Goal: Information Seeking & Learning: Check status

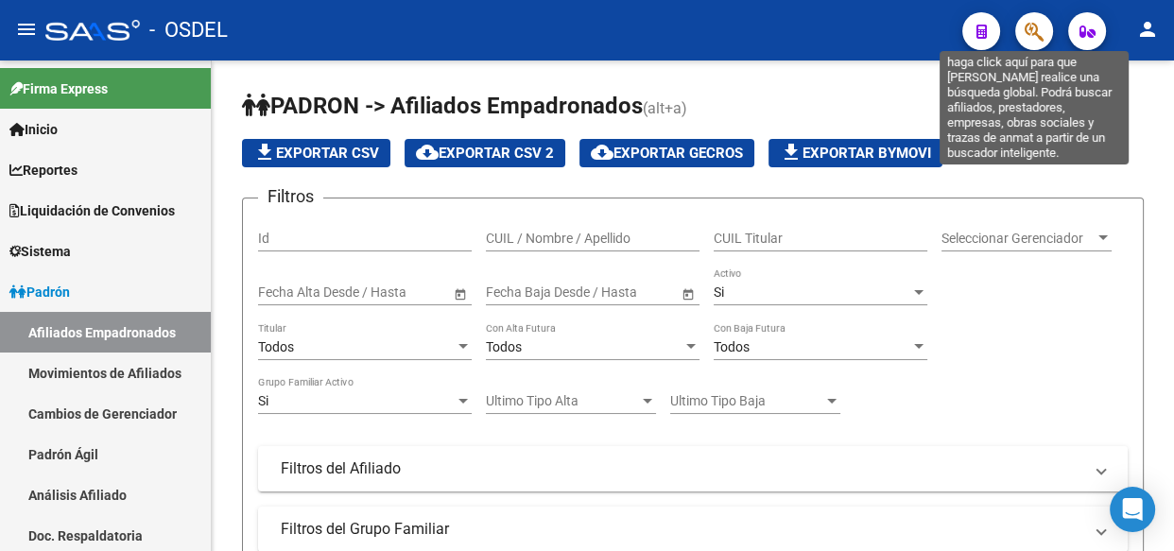
click at [1036, 27] on icon "button" at bounding box center [1034, 32] width 19 height 22
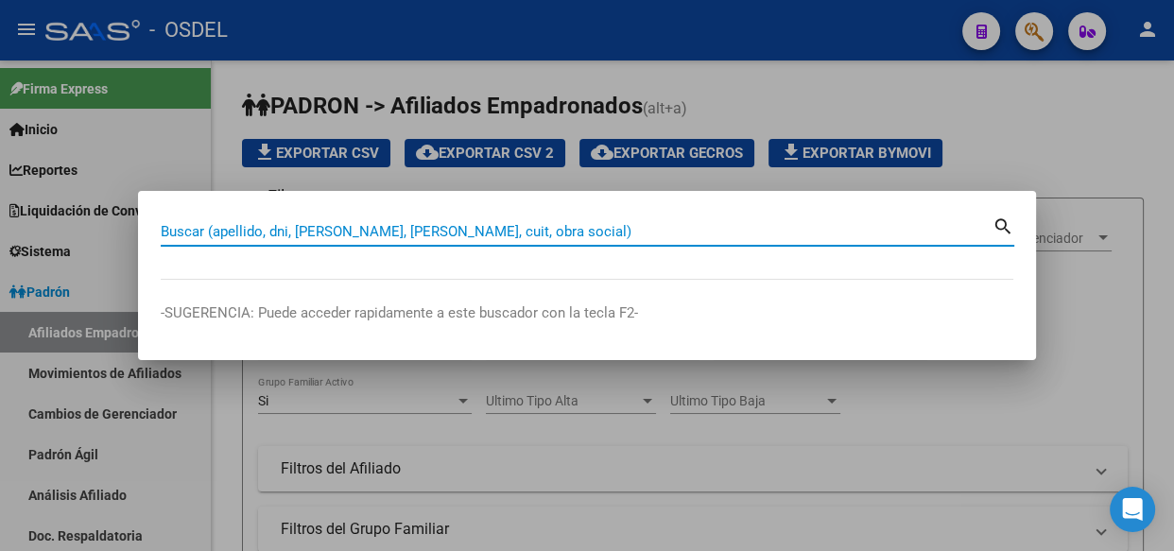
click at [381, 226] on input "Buscar (apellido, dni, [PERSON_NAME], [PERSON_NAME], cuit, obra social)" at bounding box center [577, 231] width 832 height 17
paste input "36521923"
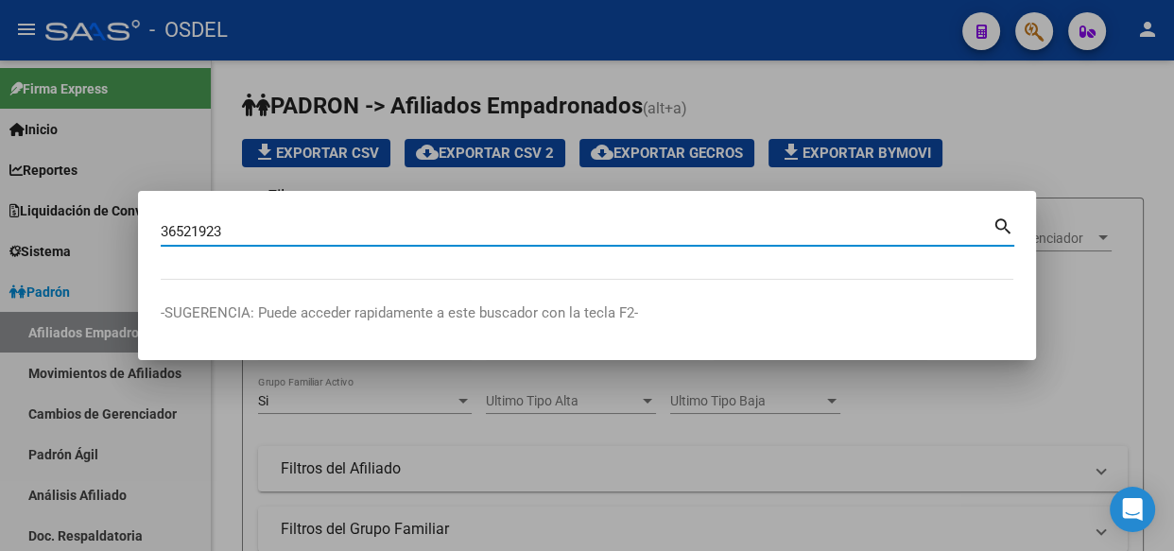
type input "36521923"
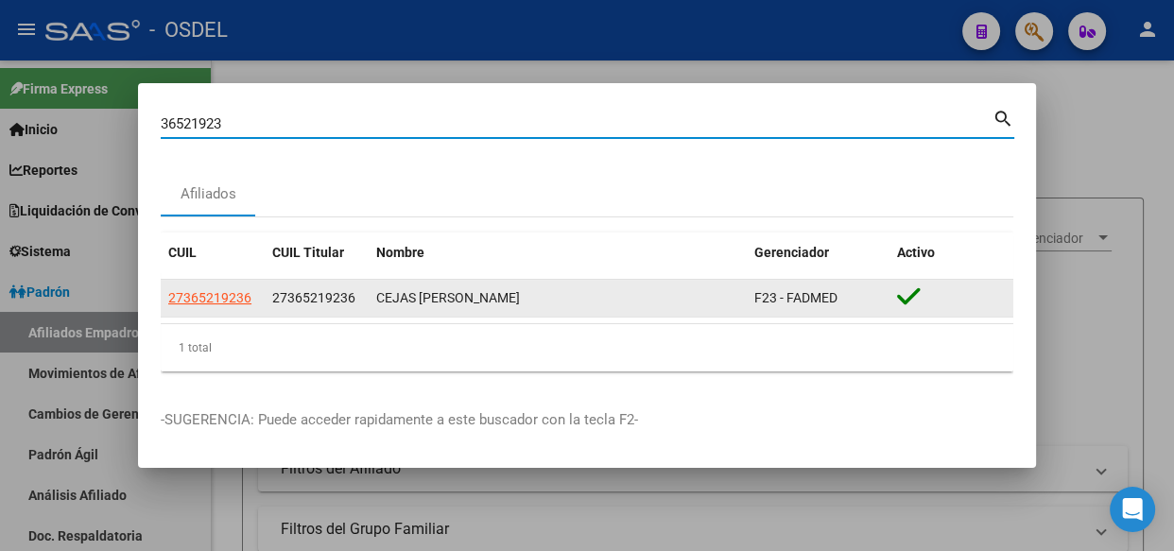
click at [216, 298] on span "27365219236" at bounding box center [209, 297] width 83 height 15
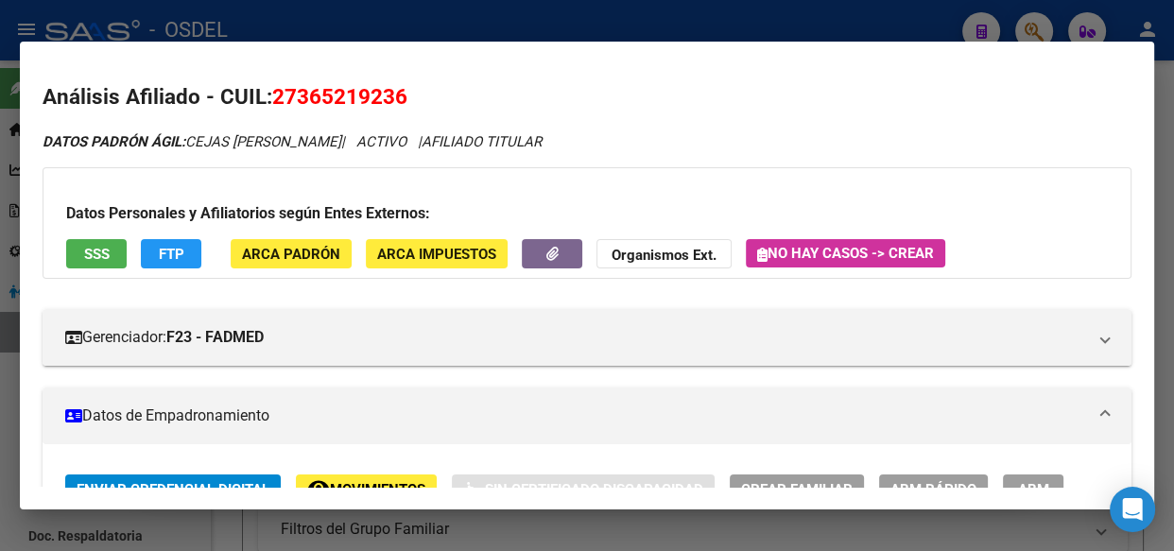
click at [84, 255] on span "SSS" at bounding box center [97, 254] width 26 height 17
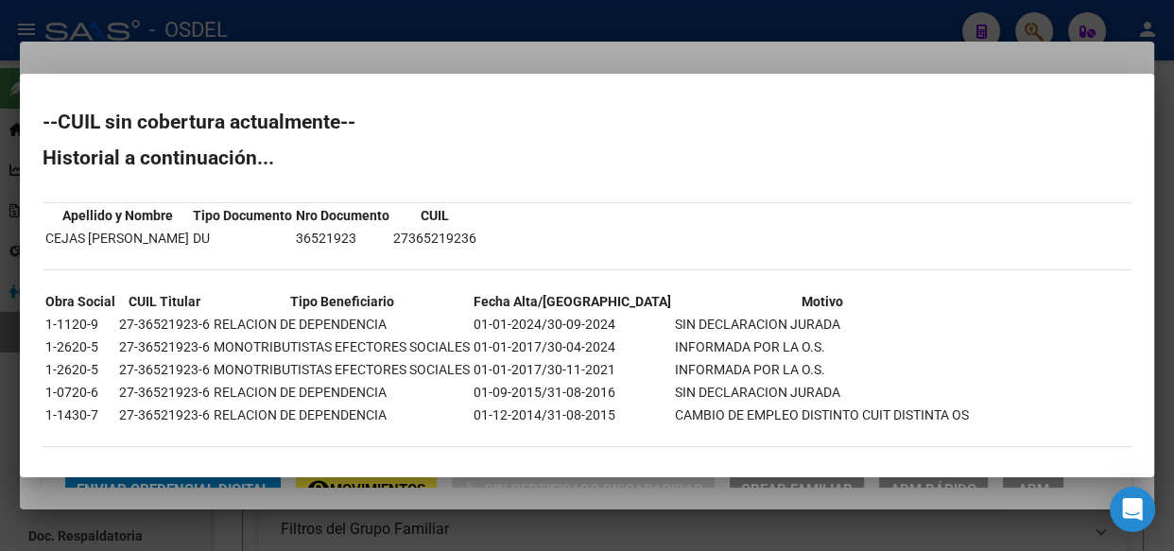
drag, startPoint x: 95, startPoint y: 321, endPoint x: 794, endPoint y: 326, distance: 699.4
click at [794, 326] on tr "1-1120-9 27-36521923-6 RELACION DE DEPENDENCIA 01-01-2024/30-09-2024 SIN DECLAR…" at bounding box center [506, 324] width 925 height 21
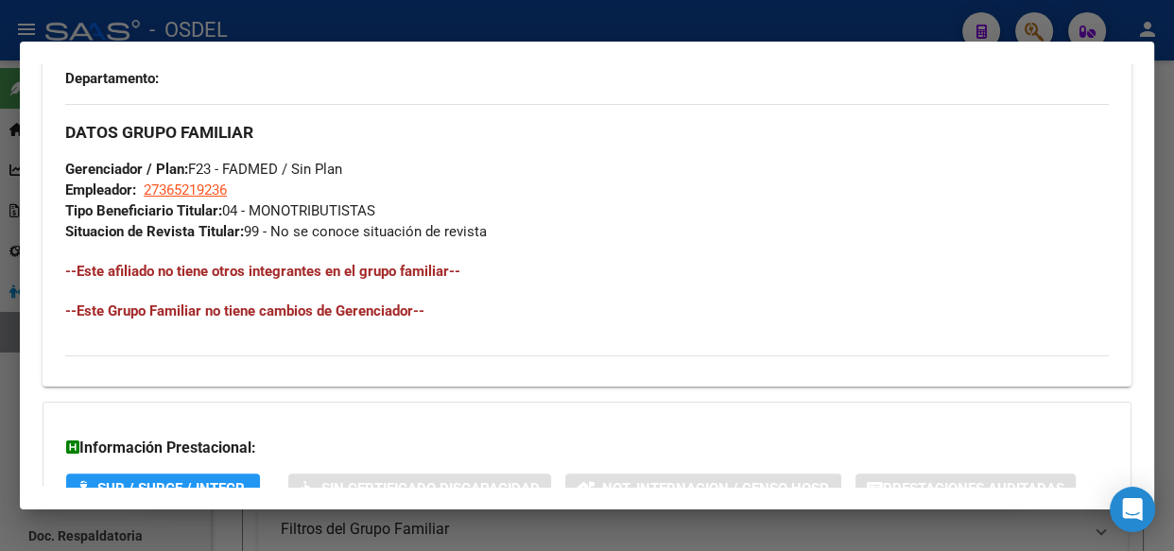
scroll to position [1140, 0]
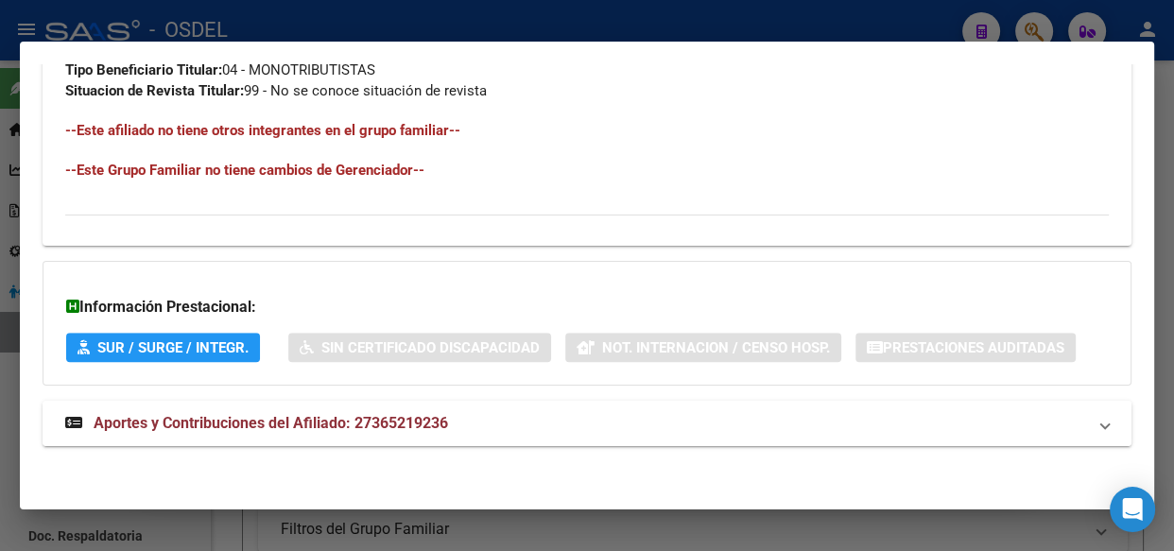
click at [356, 417] on span "Aportes y Contribuciones del Afiliado: 27365219236" at bounding box center [271, 423] width 354 height 18
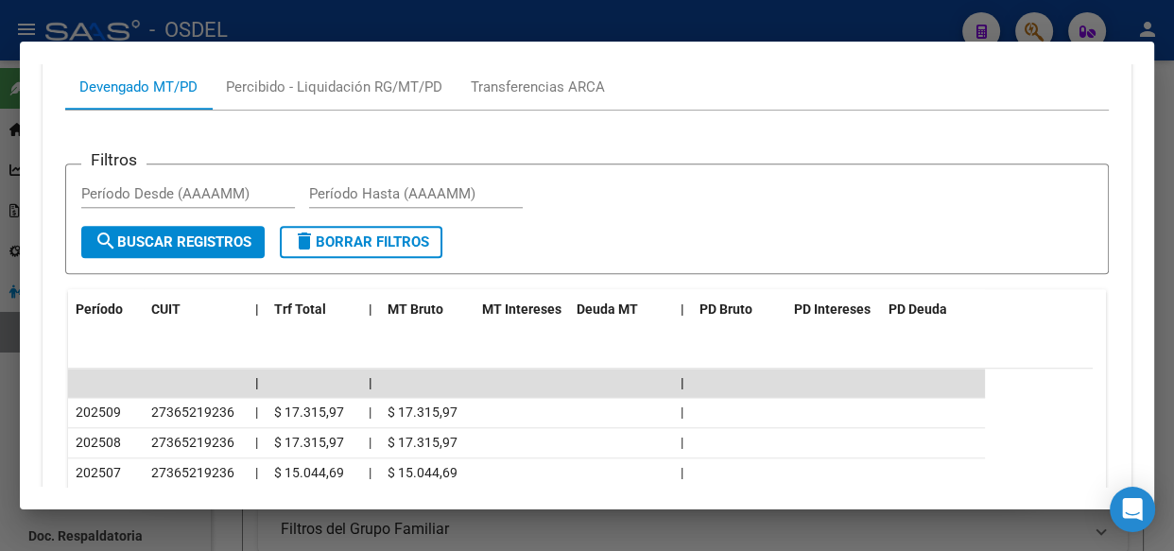
scroll to position [1655, 0]
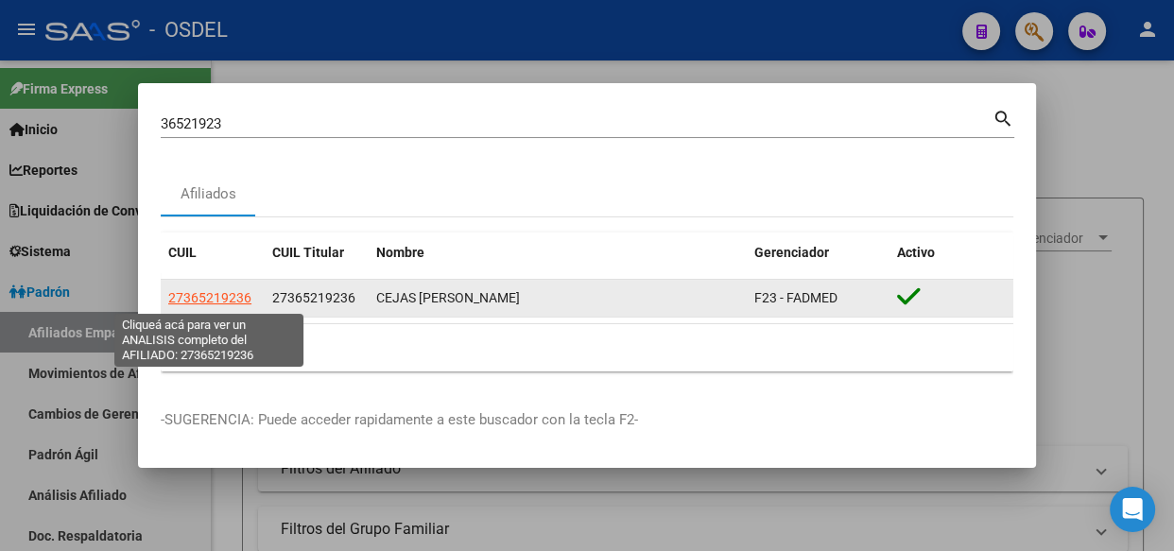
click at [242, 301] on span "27365219236" at bounding box center [209, 297] width 83 height 15
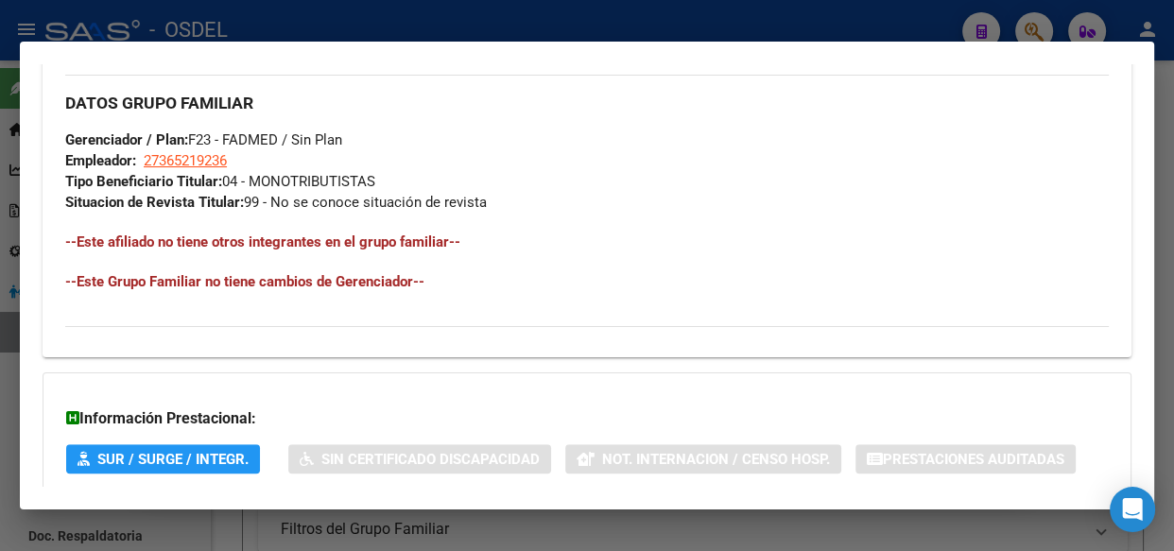
scroll to position [1140, 0]
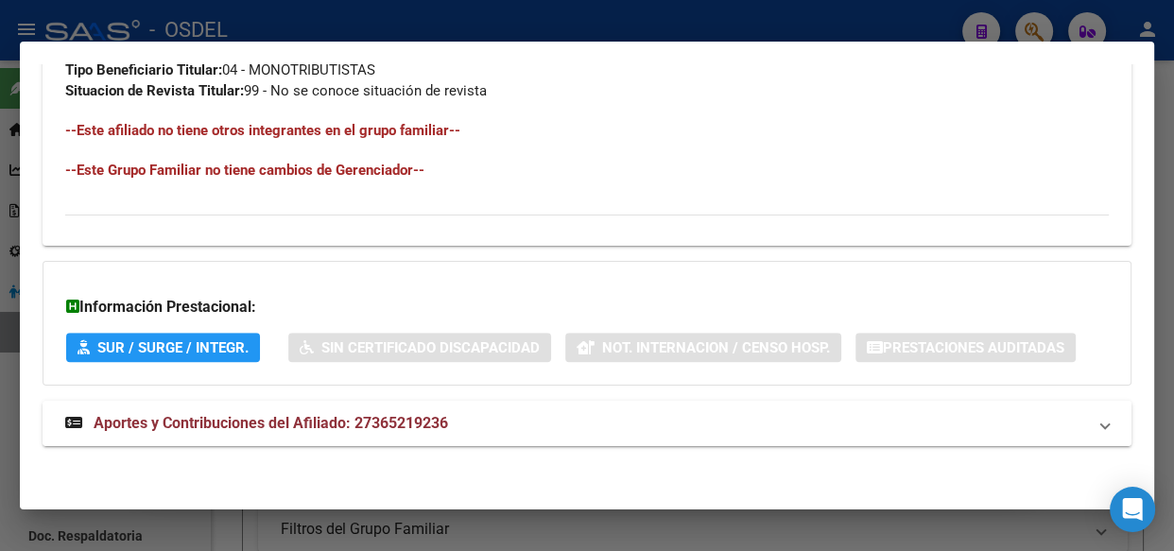
click at [314, 422] on span "Aportes y Contribuciones del Afiliado: 27365219236" at bounding box center [271, 423] width 354 height 18
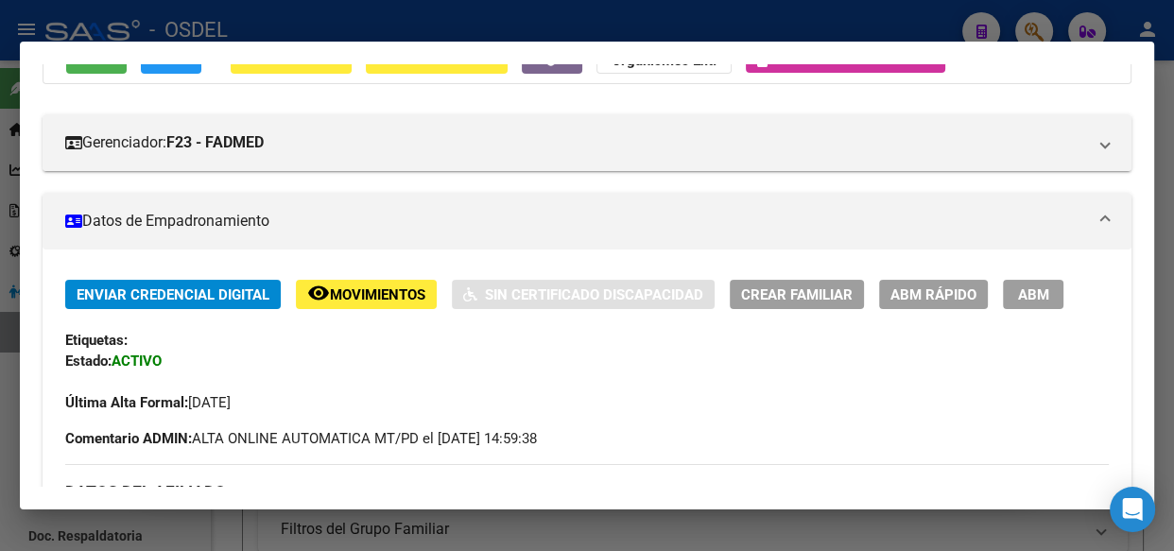
scroll to position [0, 0]
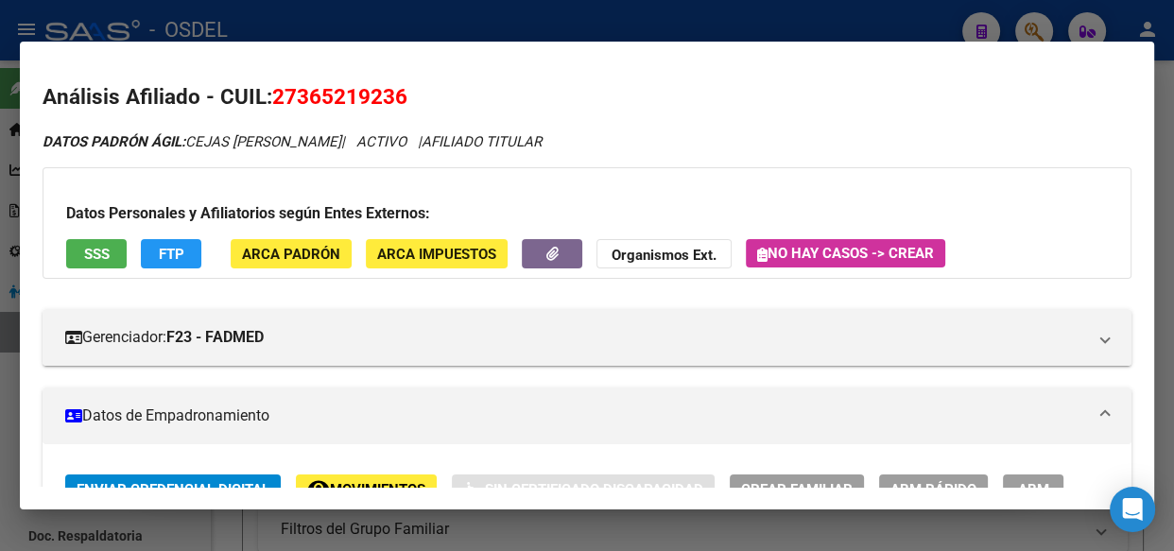
drag, startPoint x: 276, startPoint y: 98, endPoint x: 406, endPoint y: 101, distance: 130.5
click at [406, 101] on span "27365219236" at bounding box center [339, 96] width 135 height 25
copy span "27365219236"
click at [98, 250] on span "SSS" at bounding box center [97, 254] width 26 height 17
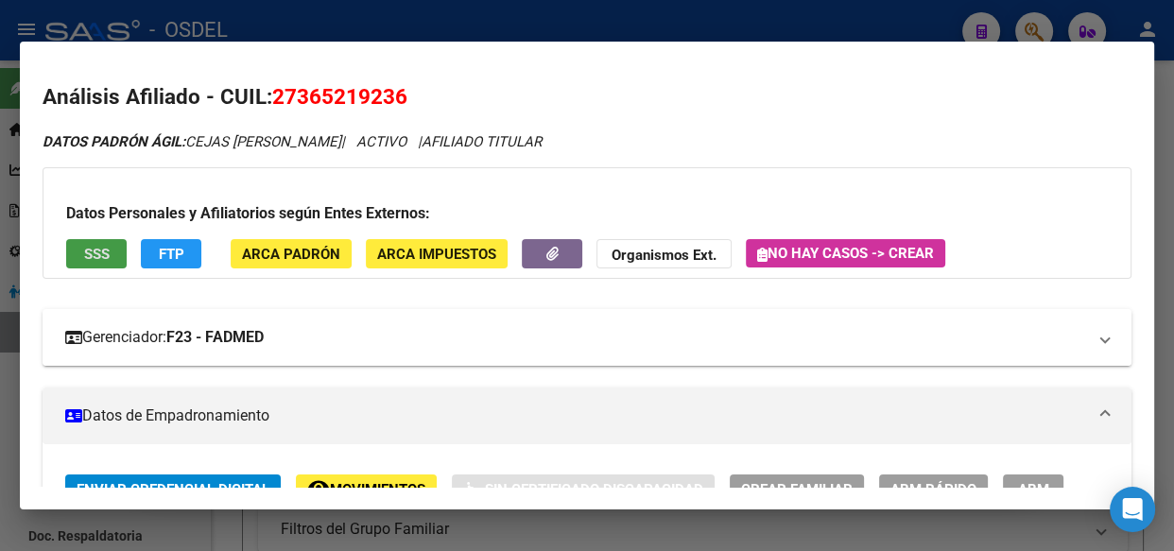
scroll to position [85, 0]
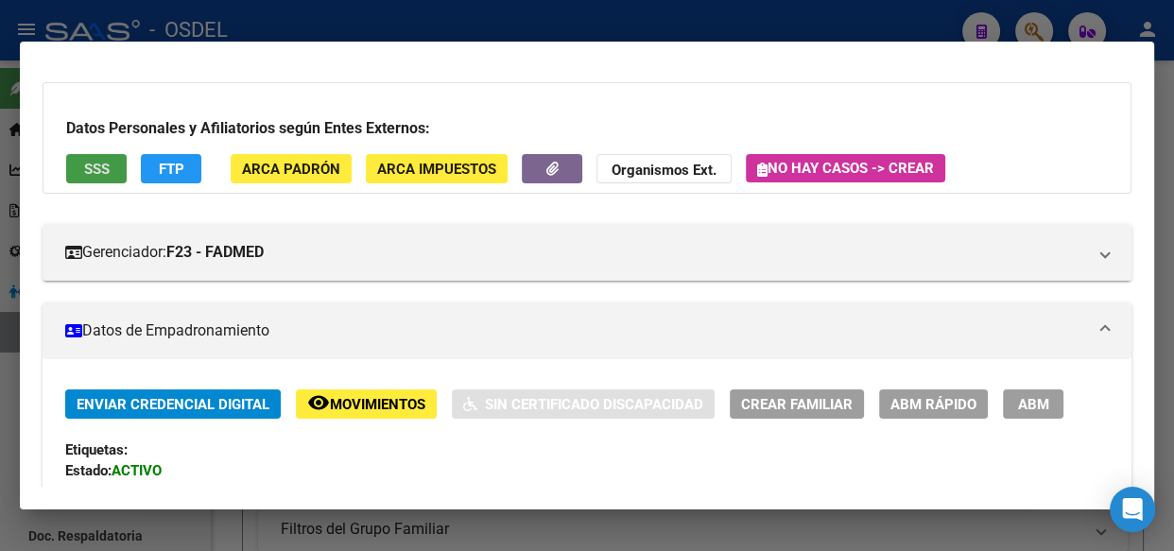
click at [387, 396] on span "Movimientos" at bounding box center [377, 404] width 95 height 17
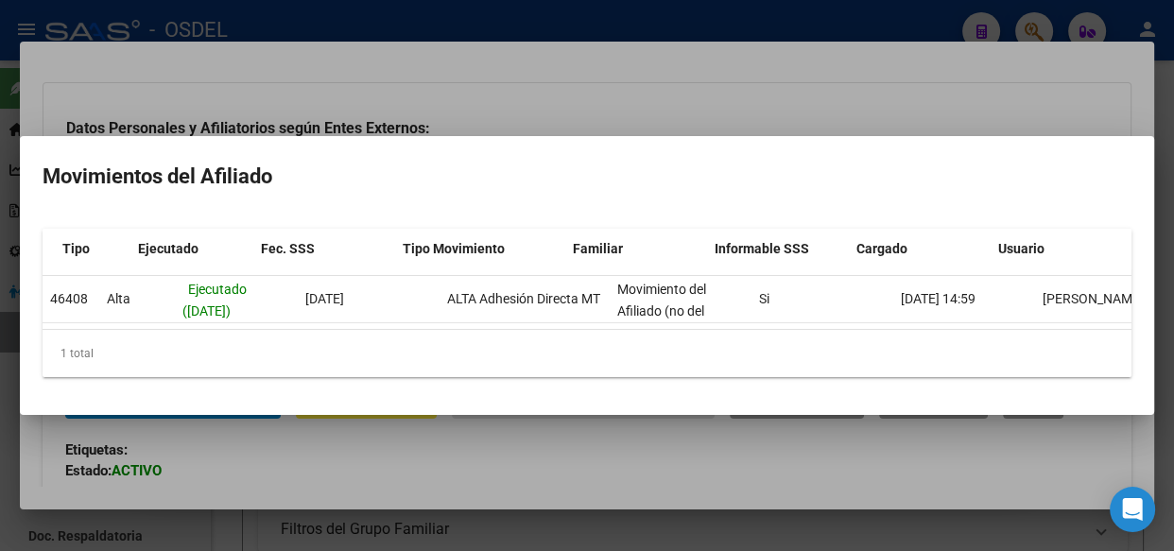
scroll to position [0, 44]
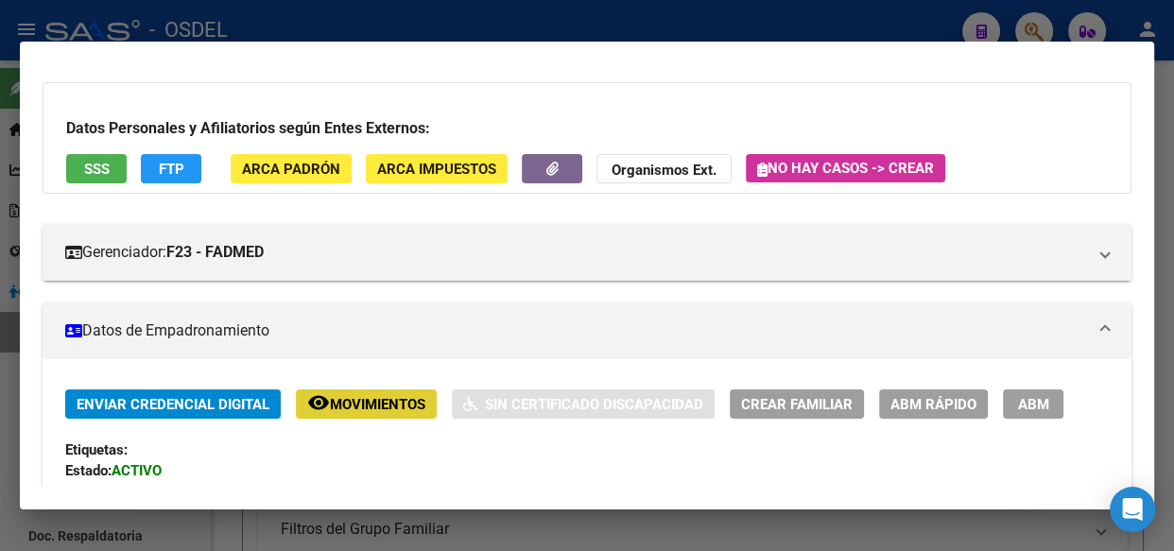
click at [169, 162] on span "FTP" at bounding box center [172, 169] width 26 height 17
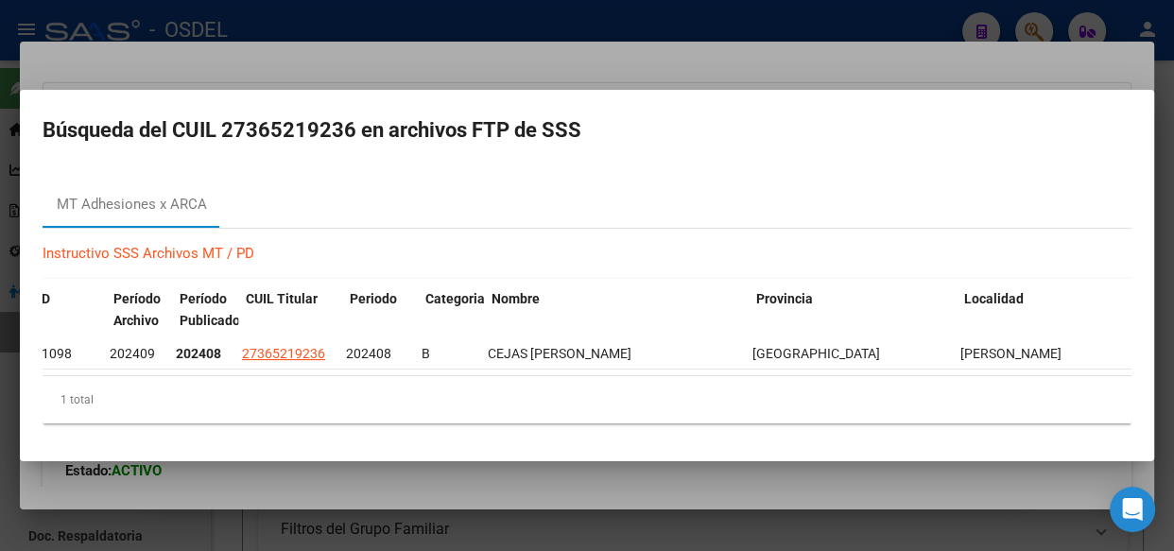
scroll to position [0, 0]
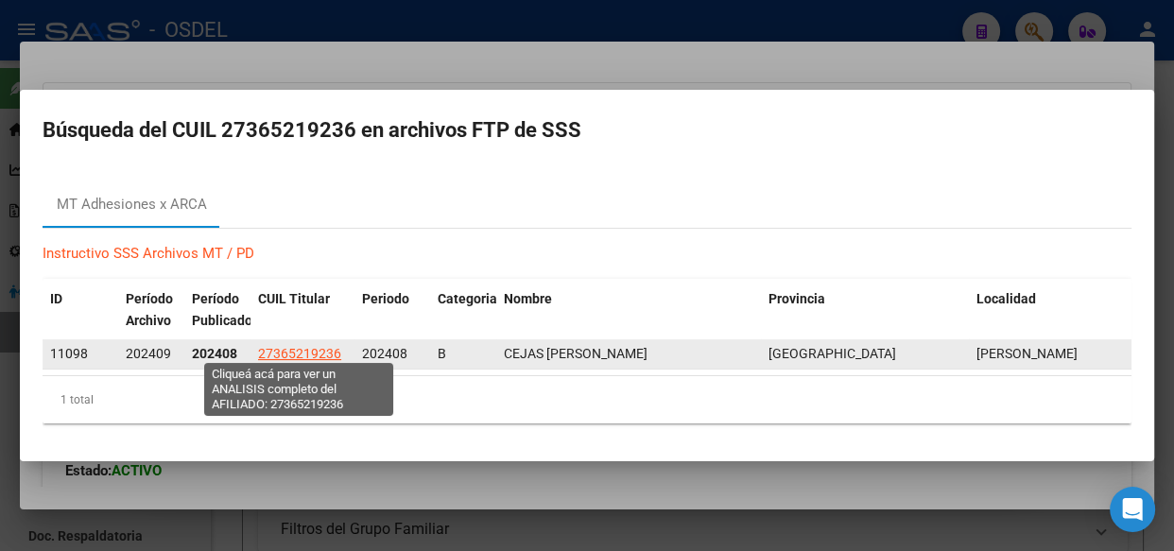
click at [321, 346] on span "27365219236" at bounding box center [299, 353] width 83 height 15
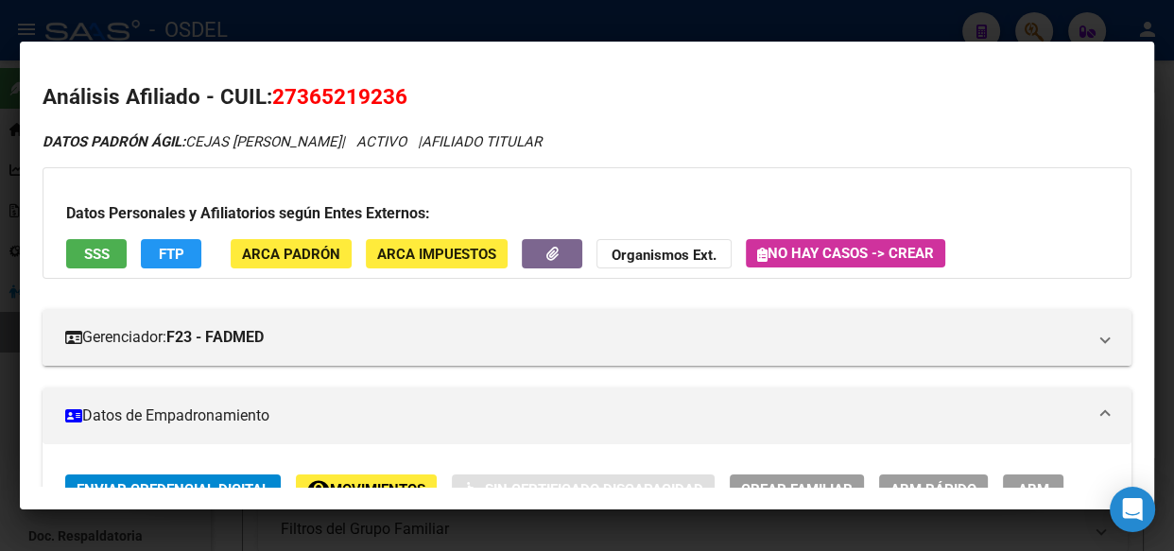
click at [179, 255] on span "FTP" at bounding box center [172, 254] width 26 height 17
